Goal: Find specific page/section: Find specific page/section

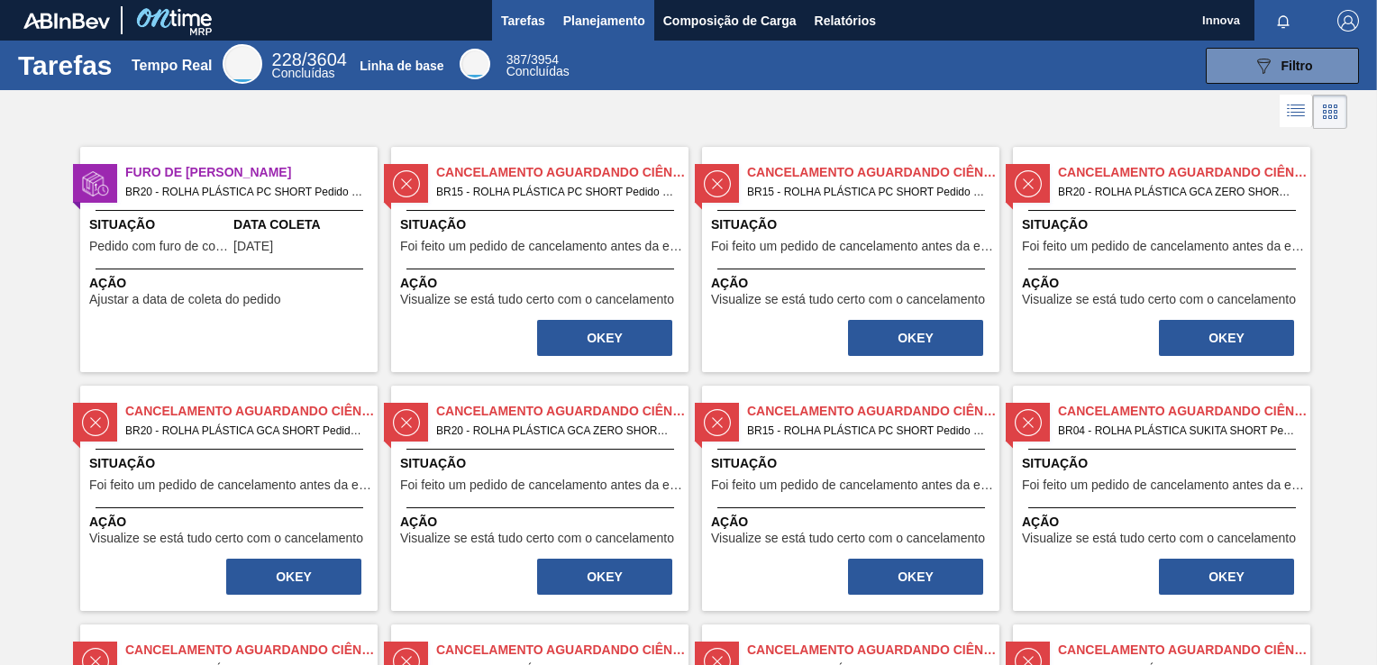
click at [600, 15] on span "Planejamento" at bounding box center [604, 21] width 82 height 22
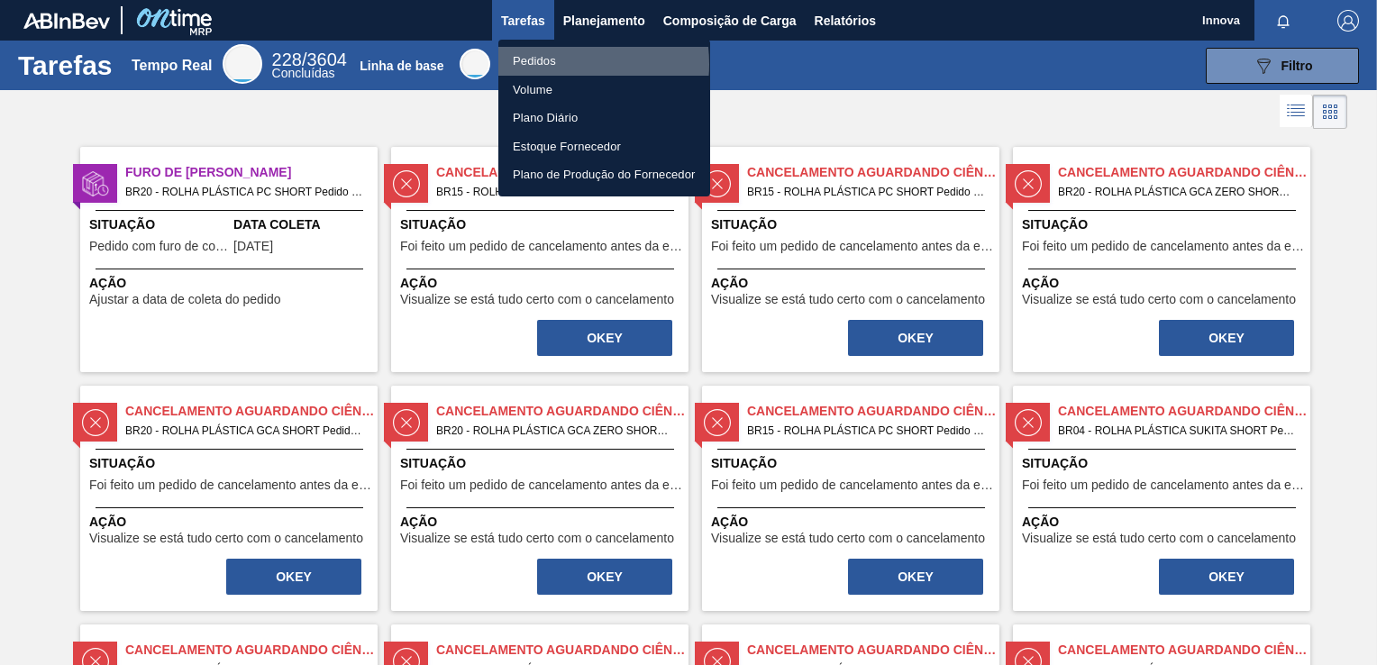
click at [552, 64] on li "Pedidos" at bounding box center [604, 61] width 212 height 29
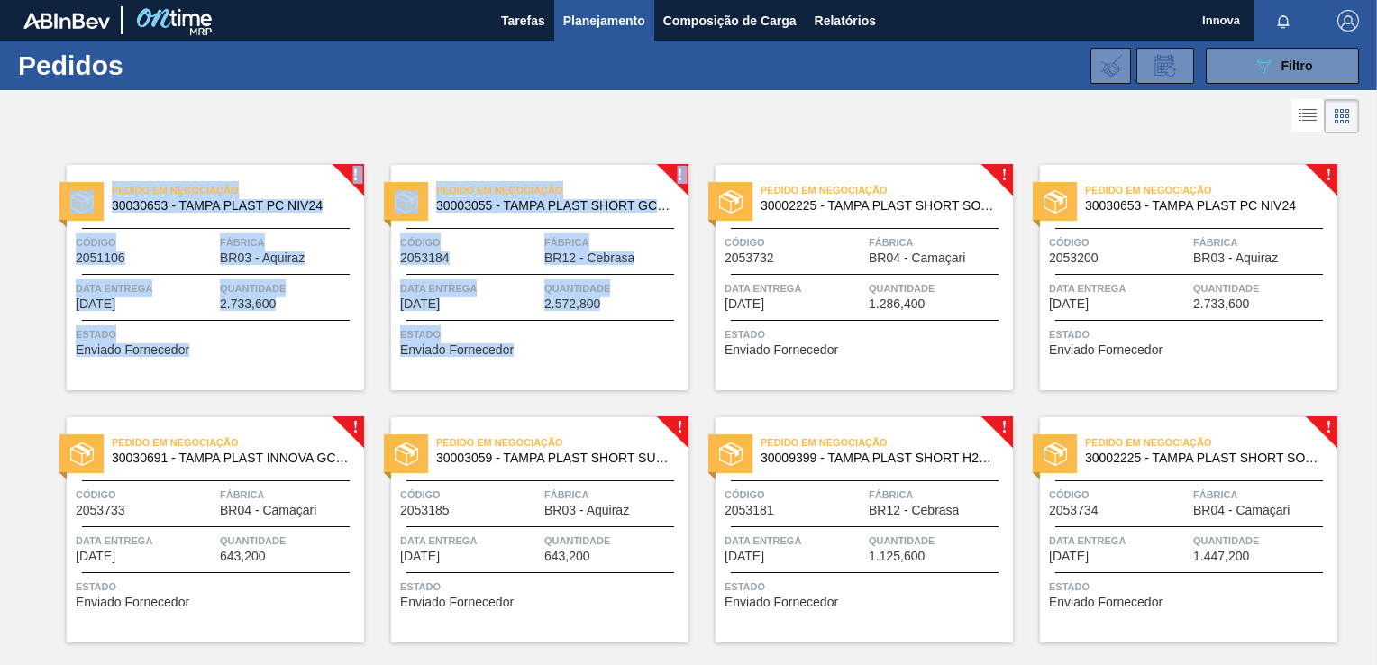
drag, startPoint x: 895, startPoint y: 422, endPoint x: 780, endPoint y: 137, distance: 306.9
click at [780, 137] on main "Tarefas Planejamento Composição de Carga Relatórios Innova Marcar todas como li…" at bounding box center [688, 332] width 1377 height 665
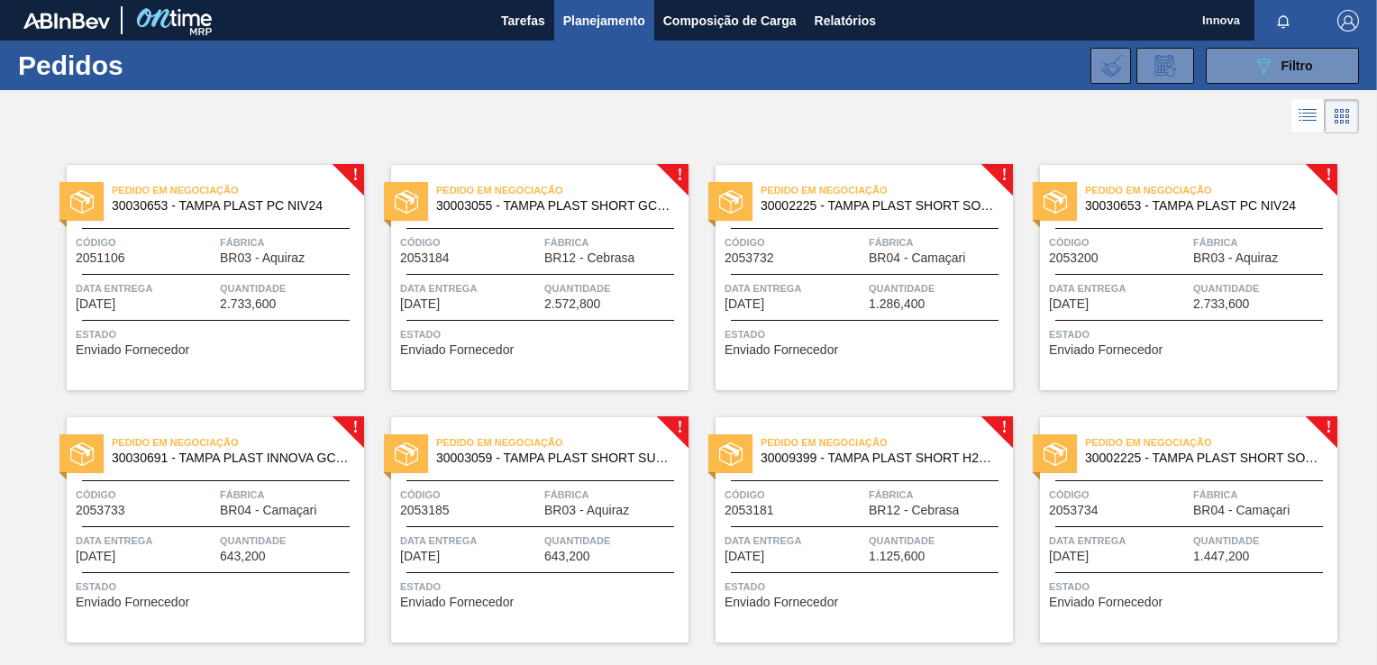
click at [908, 100] on div at bounding box center [688, 116] width 1377 height 43
